Goal: Task Accomplishment & Management: Use online tool/utility

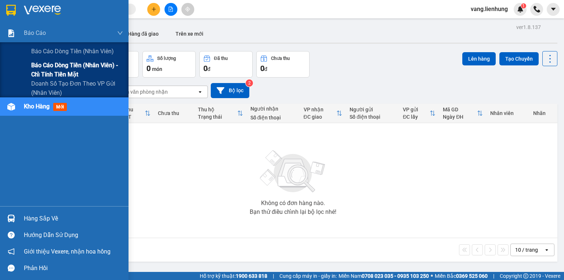
click at [57, 72] on span "Báo cáo dòng tiền (nhân viên) - chỉ tính tiền mặt" at bounding box center [77, 70] width 92 height 18
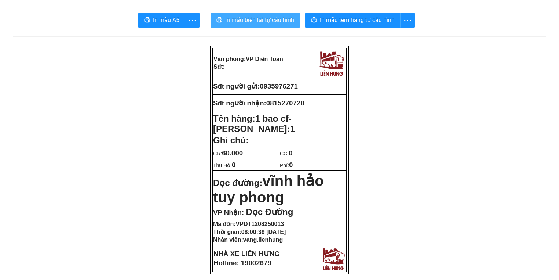
click at [253, 21] on span "In mẫu biên lai tự cấu hình" at bounding box center [259, 19] width 69 height 9
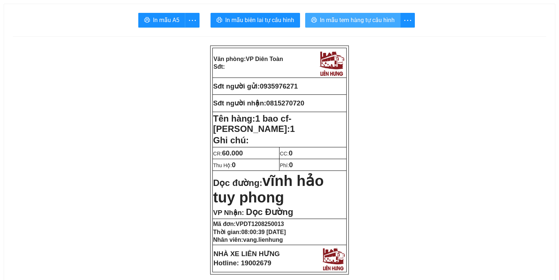
click at [359, 22] on span "In mẫu tem hàng tự cấu hình" at bounding box center [357, 19] width 75 height 9
